Goal: Check status: Check status

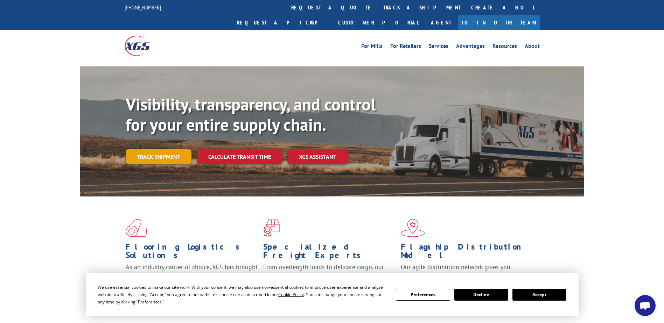
click at [154, 149] on link "Track shipment" at bounding box center [159, 156] width 66 height 15
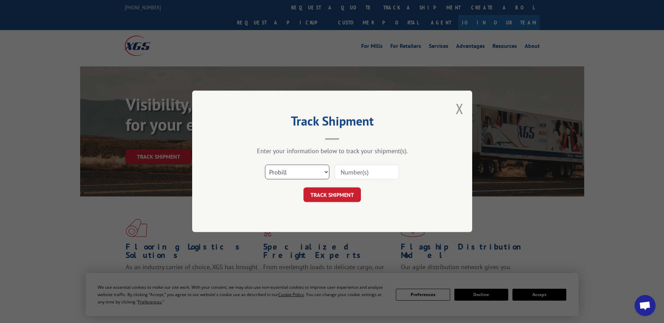
click at [324, 171] on select "Select category... Probill BOL PO" at bounding box center [297, 172] width 64 height 15
select select "bol"
click at [265, 165] on select "Select category... Probill BOL PO" at bounding box center [297, 172] width 64 height 15
click at [356, 171] on input at bounding box center [366, 172] width 64 height 15
type input "7076369"
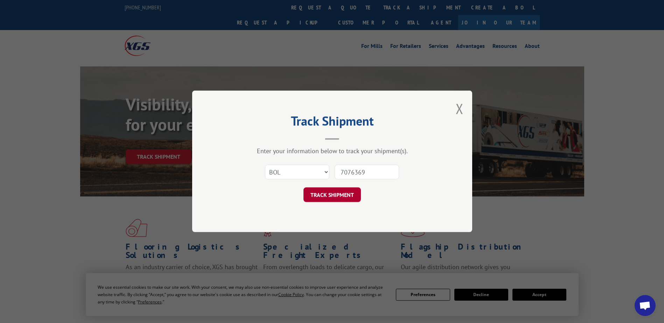
click at [335, 195] on button "TRACK SHIPMENT" at bounding box center [331, 195] width 57 height 15
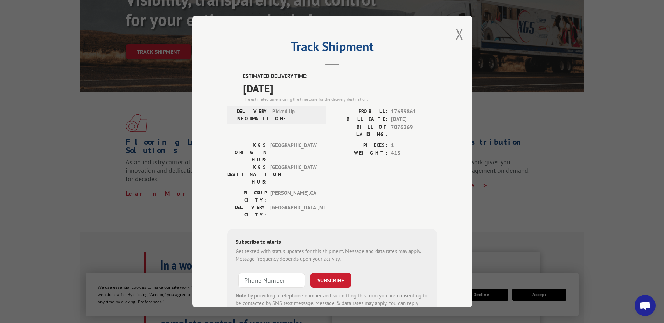
click at [455, 34] on button "Close modal" at bounding box center [459, 34] width 8 height 19
